Goal: Find specific page/section: Find specific page/section

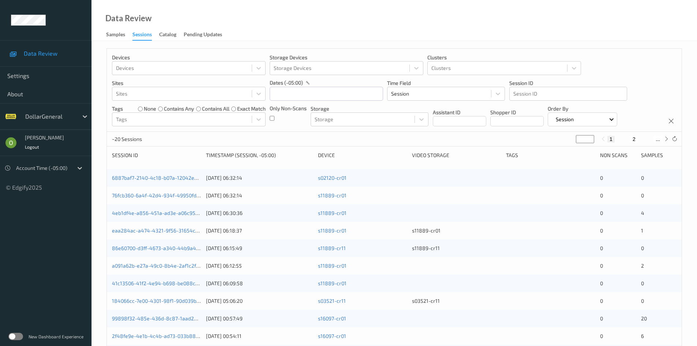
click at [44, 120] on div at bounding box center [49, 116] width 49 height 9
click at [62, 117] on div at bounding box center [49, 116] width 49 height 9
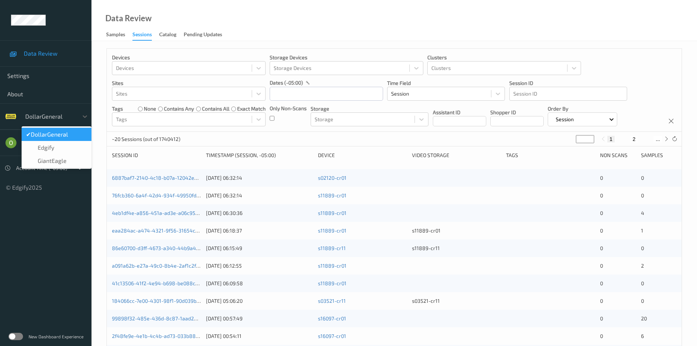
click at [59, 113] on div at bounding box center [49, 116] width 49 height 9
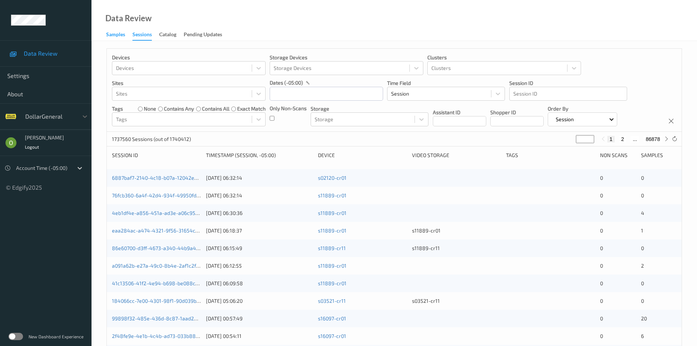
click at [113, 31] on div "Samples" at bounding box center [115, 35] width 19 height 9
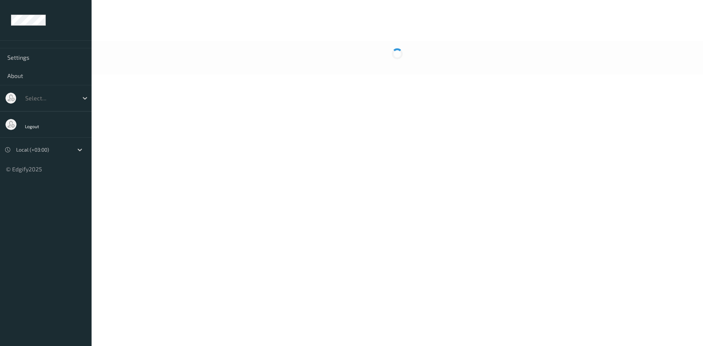
click at [67, 106] on div "Select..." at bounding box center [45, 98] width 91 height 26
